Goal: Task Accomplishment & Management: Manage account settings

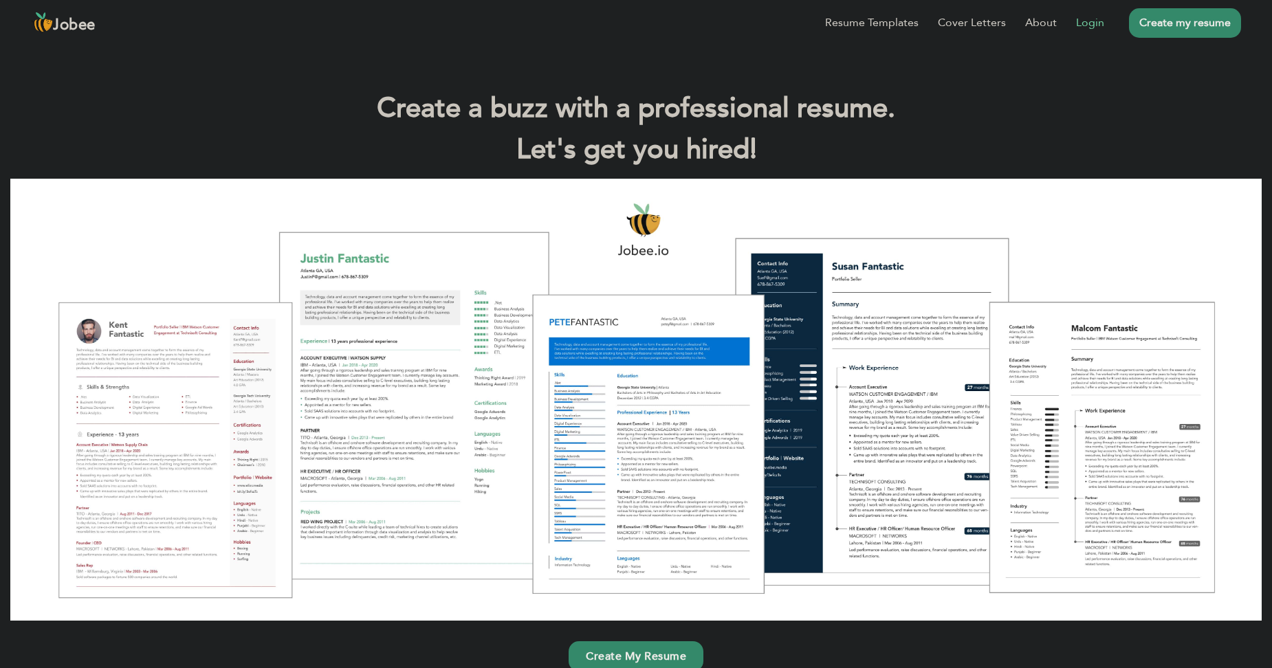
click at [1079, 20] on link "Login" at bounding box center [1090, 22] width 28 height 16
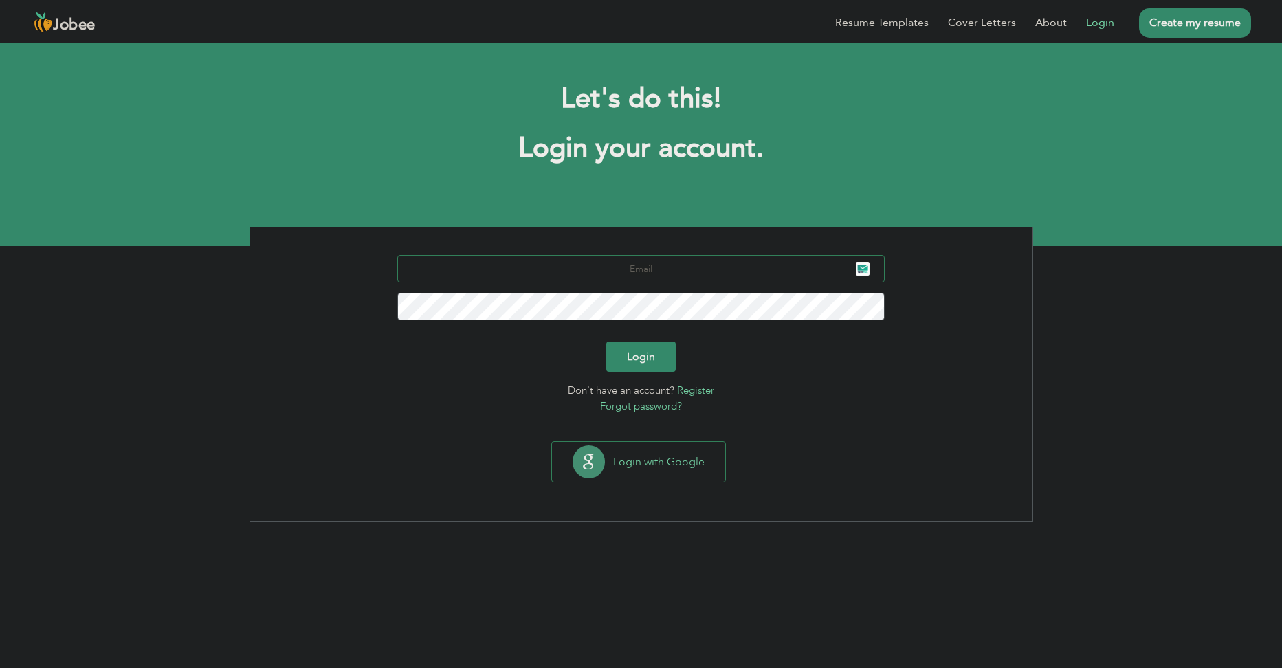
click at [573, 262] on input "text" at bounding box center [640, 268] width 487 height 27
click at [695, 271] on input "text" at bounding box center [640, 268] width 487 height 27
type input "sajjadr742@gmail.com"
click at [640, 348] on button "Login" at bounding box center [640, 357] width 69 height 30
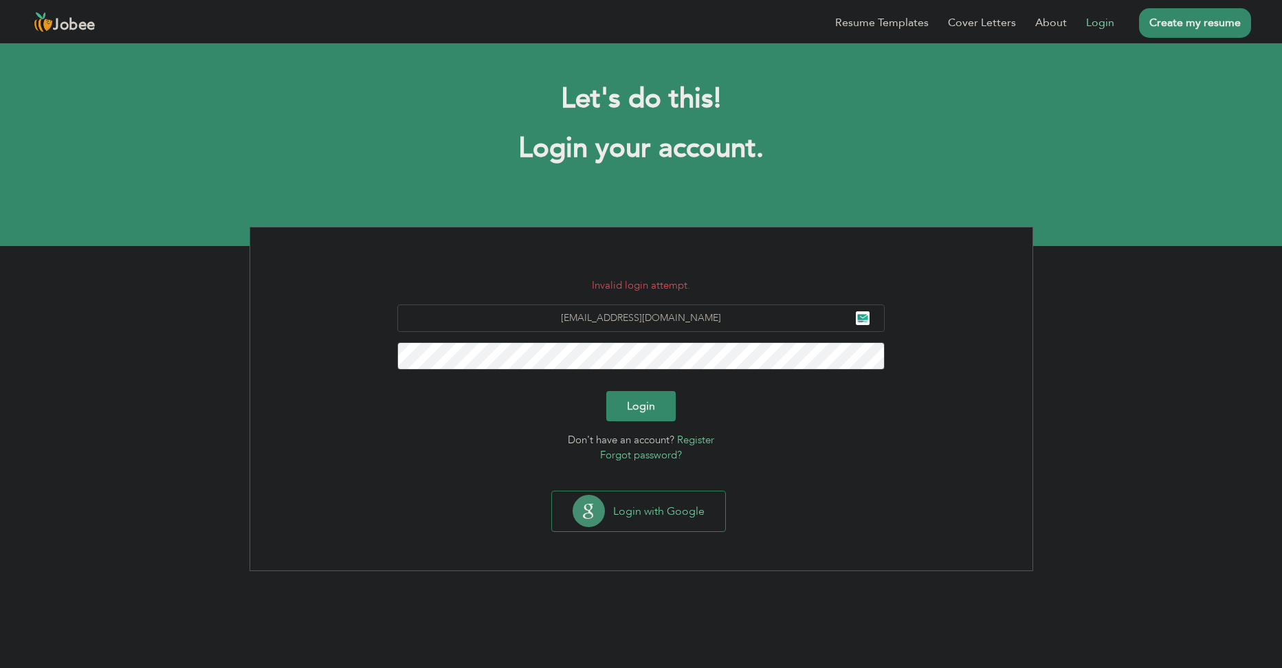
click at [661, 387] on form "Invalid login attempt. sajjadr742@gmail.com Login Don't have an account? Regist…" at bounding box center [642, 371] width 762 height 186
click at [654, 394] on button "Login" at bounding box center [640, 406] width 69 height 30
click at [646, 397] on button "Login" at bounding box center [640, 406] width 69 height 30
click at [647, 453] on link "Forgot password?" at bounding box center [641, 455] width 82 height 14
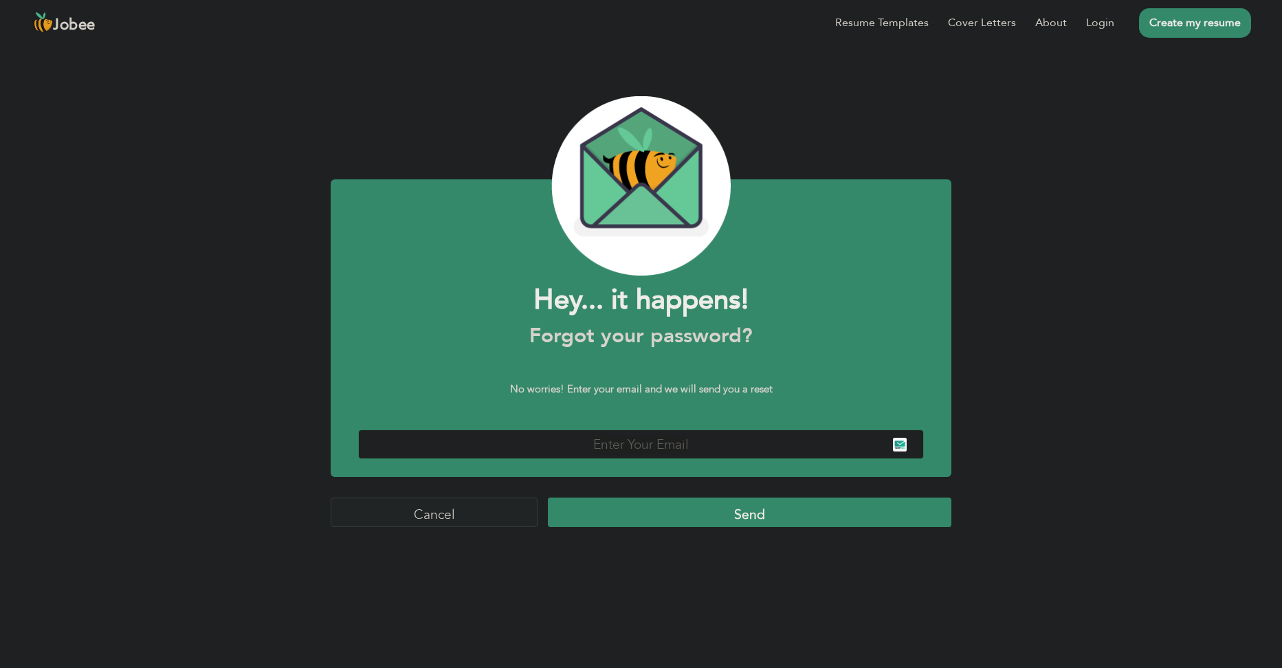
click at [639, 453] on input "text" at bounding box center [641, 445] width 566 height 30
type input "sajjadr742@gmail.com"
click at [713, 511] on input "Send" at bounding box center [749, 513] width 403 height 30
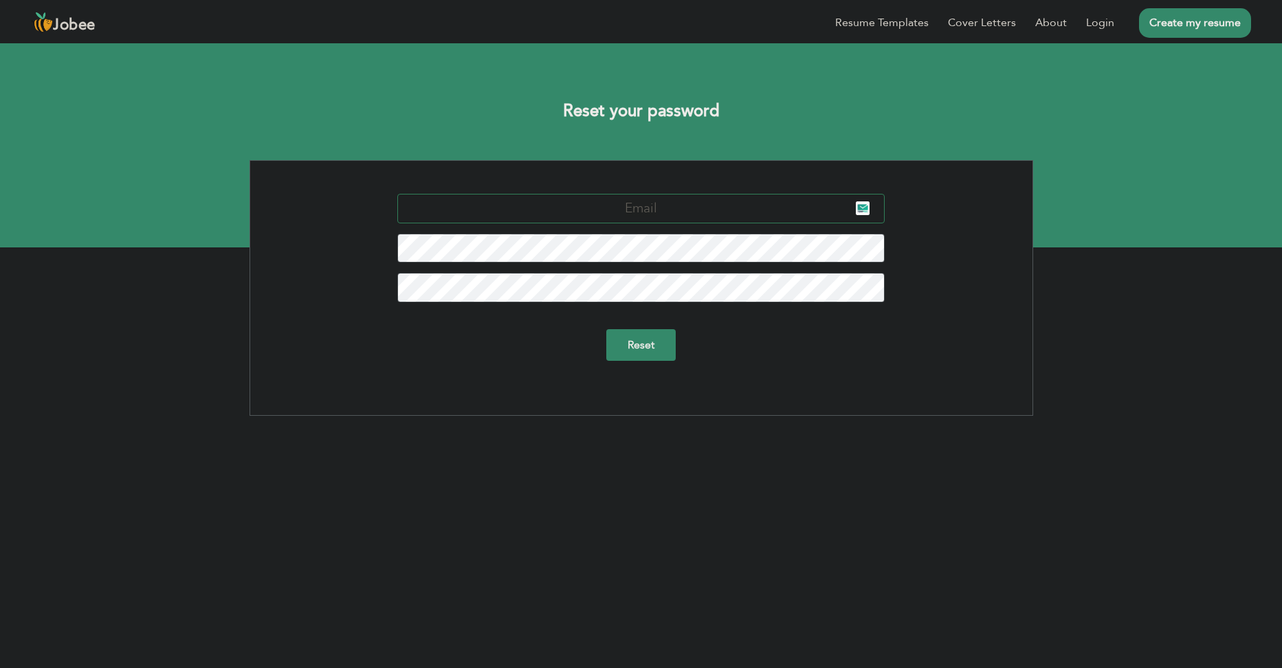
click at [622, 206] on input "text" at bounding box center [640, 209] width 487 height 30
type input "[EMAIL_ADDRESS][DOMAIN_NAME]"
click at [665, 340] on input "Reset" at bounding box center [640, 345] width 69 height 32
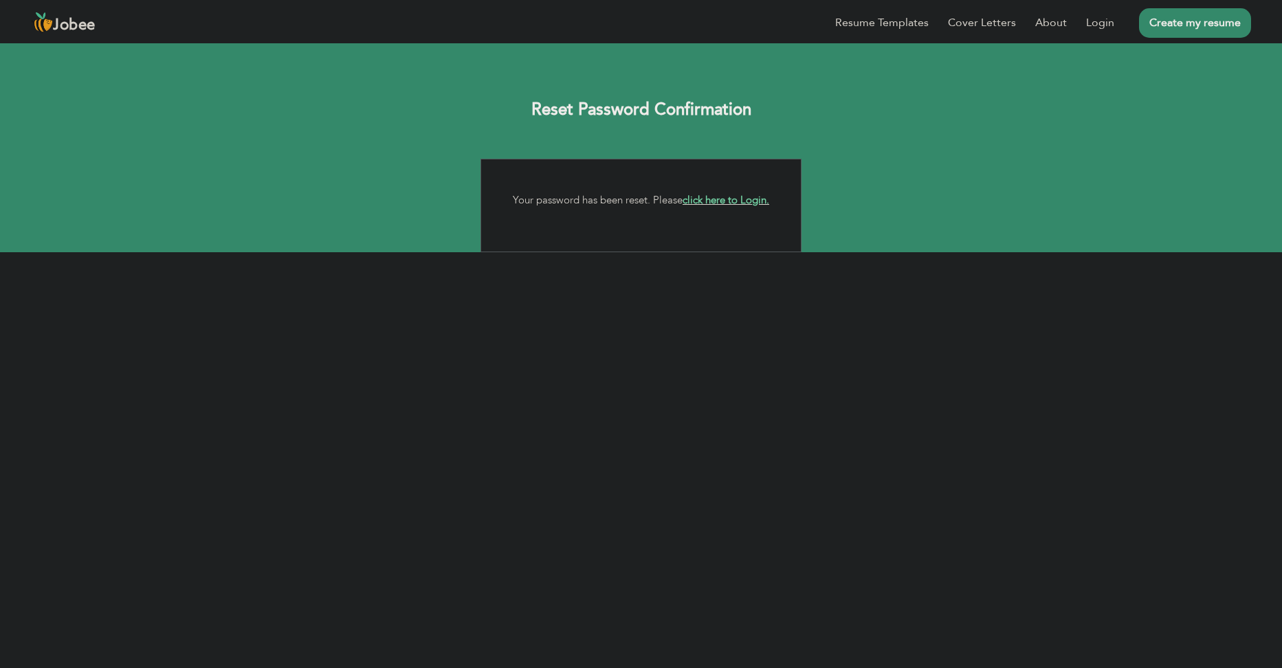
click at [729, 198] on link "click here to Login." at bounding box center [726, 200] width 87 height 14
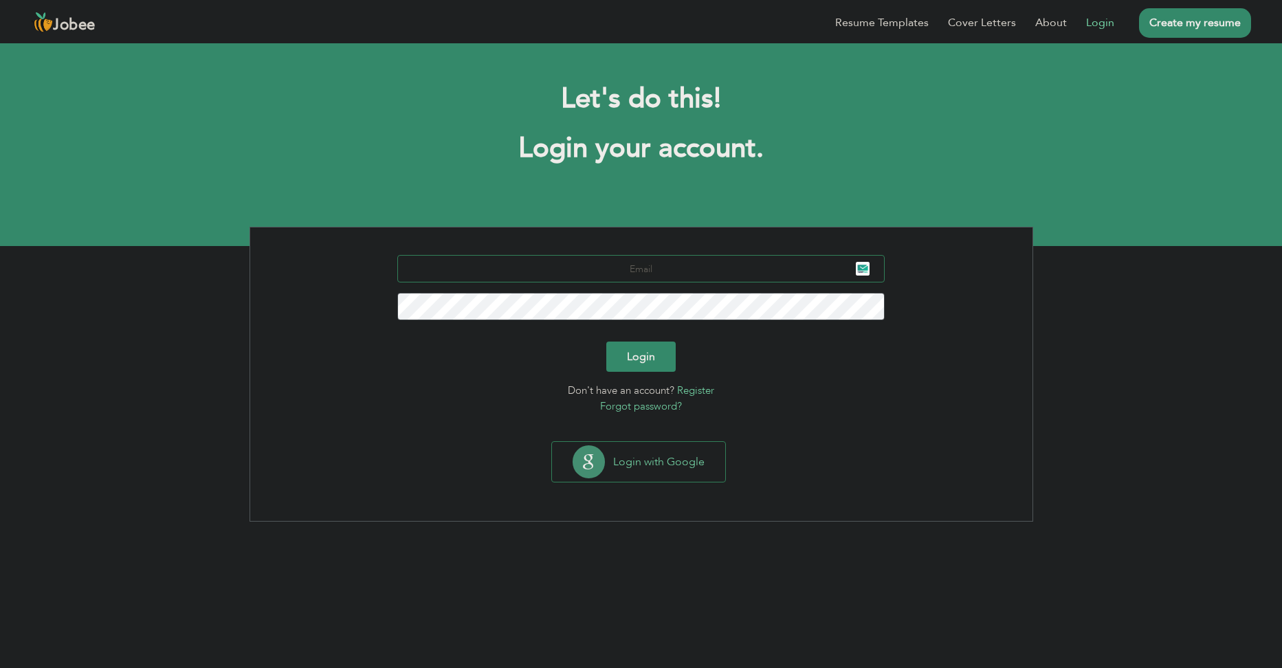
click at [619, 279] on input "text" at bounding box center [640, 268] width 487 height 27
type input "[EMAIL_ADDRESS][DOMAIN_NAME]"
click at [634, 355] on button "Login" at bounding box center [640, 357] width 69 height 30
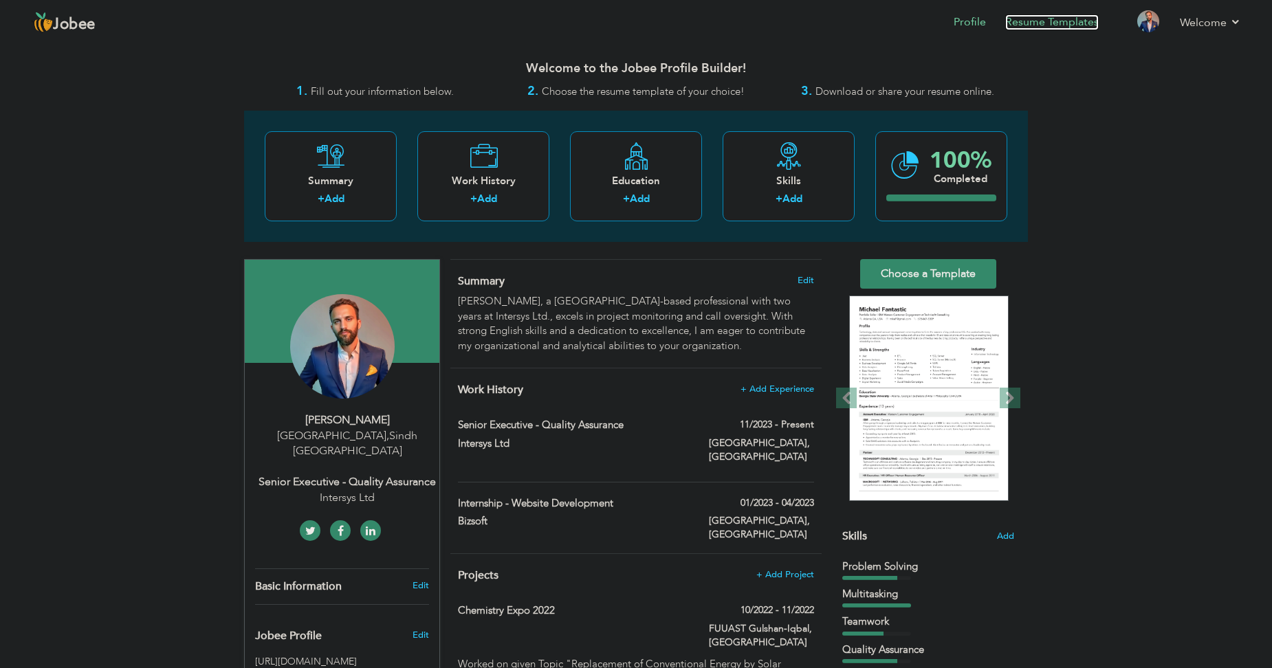
click at [1080, 21] on link "Resume Templates" at bounding box center [1051, 22] width 93 height 16
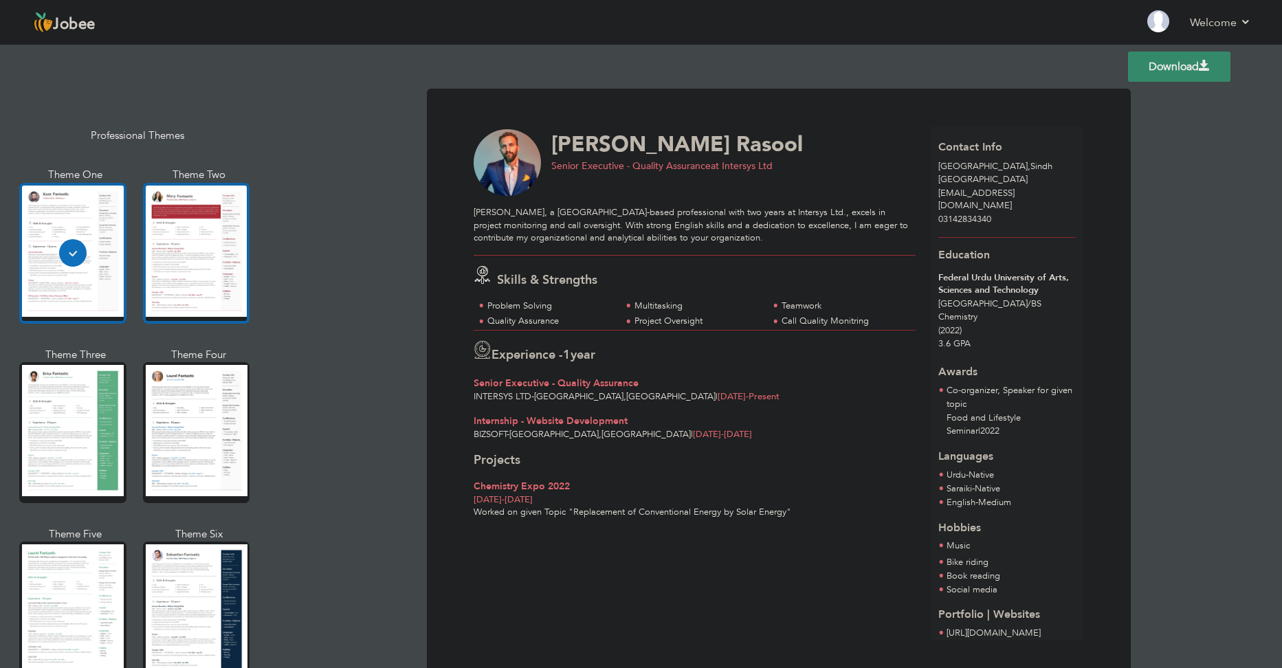
click at [181, 293] on div at bounding box center [196, 253] width 107 height 141
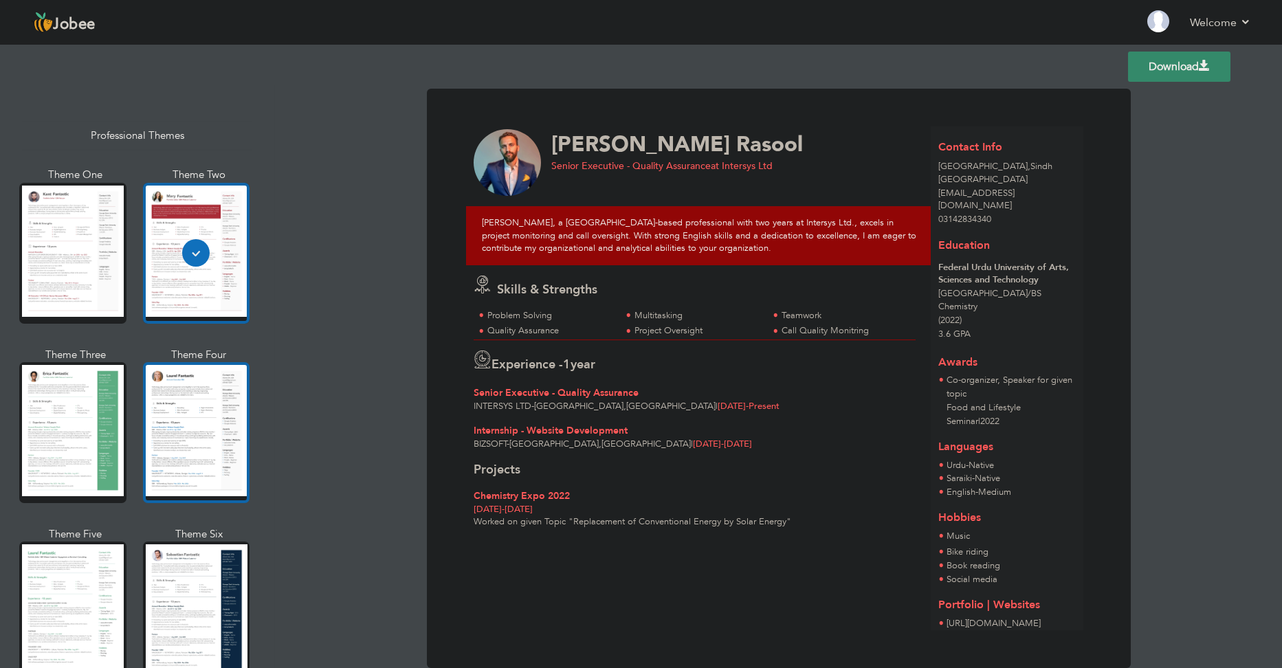
click at [183, 387] on div at bounding box center [196, 432] width 107 height 141
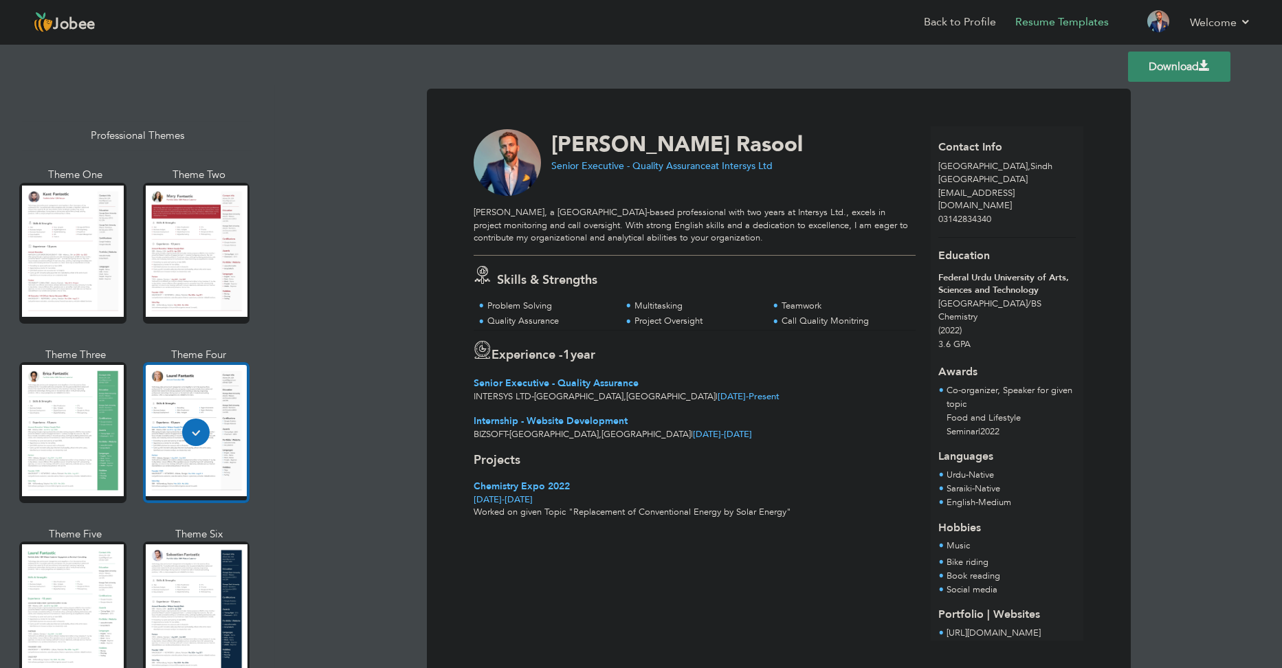
click at [1144, 62] on link "Download" at bounding box center [1179, 67] width 102 height 30
